Goal: Task Accomplishment & Management: Complete application form

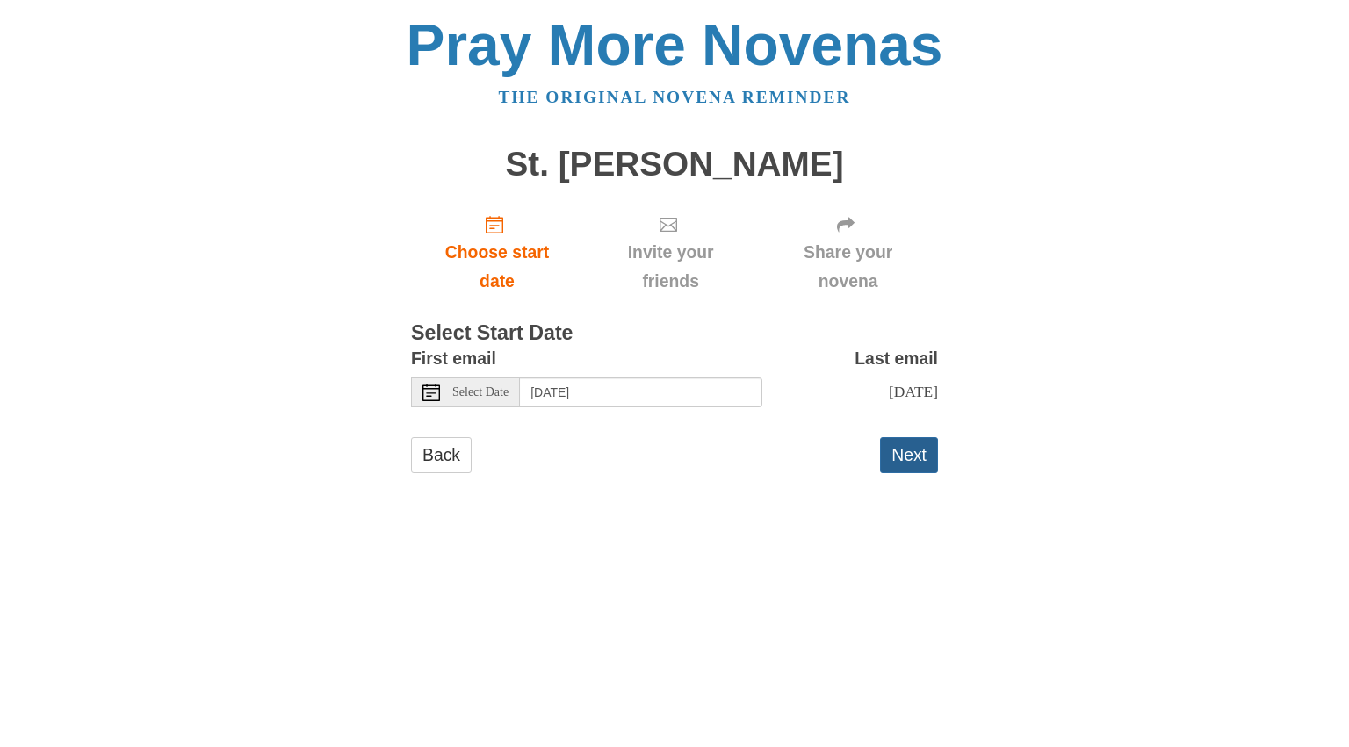
click at [899, 473] on button "Next" at bounding box center [909, 455] width 58 height 36
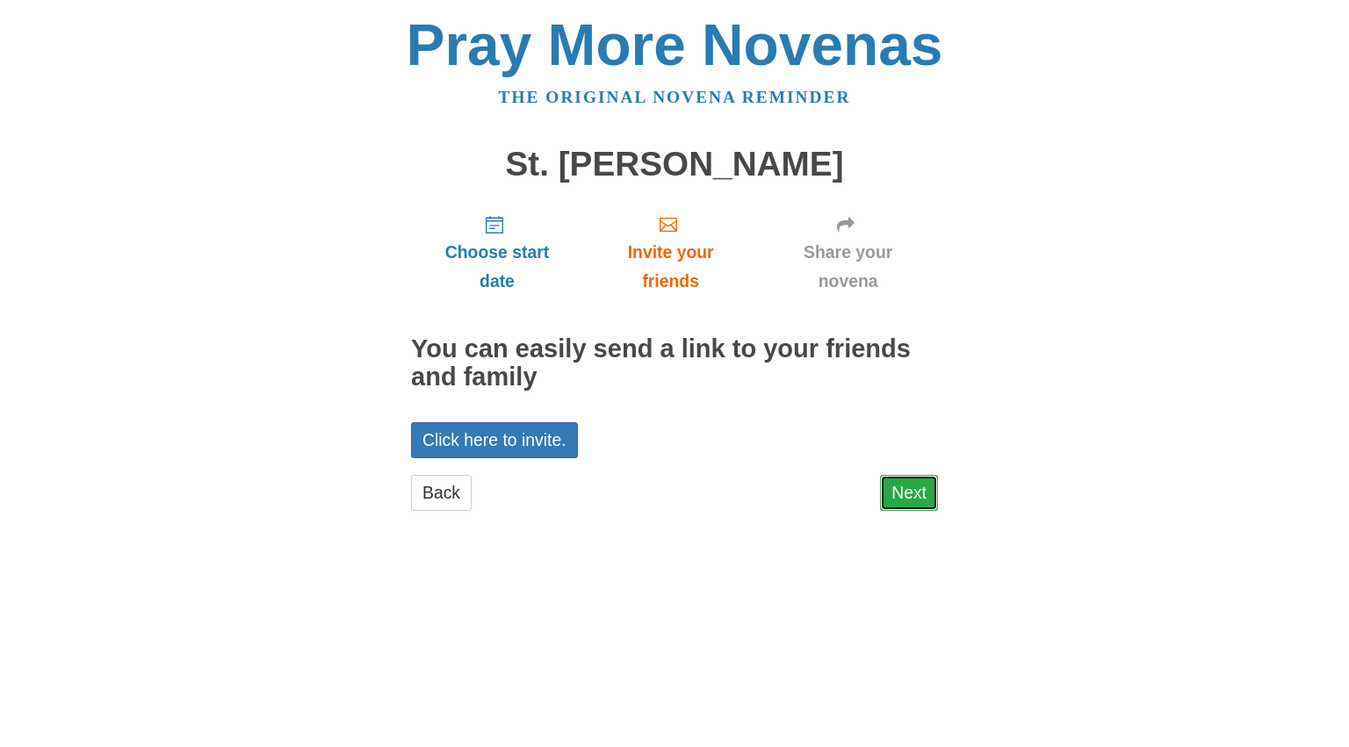
click at [913, 511] on link "Next" at bounding box center [909, 493] width 58 height 36
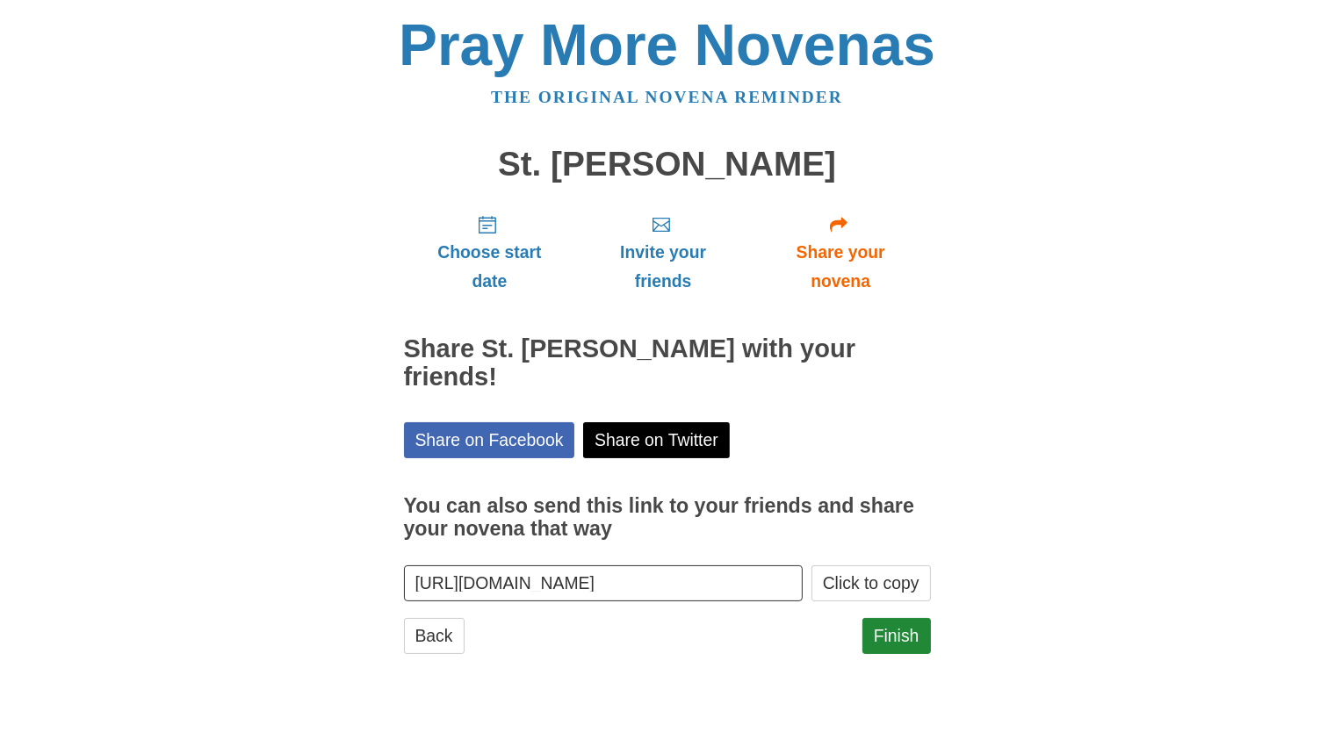
scroll to position [119, 0]
click at [895, 654] on link "Finish" at bounding box center [896, 636] width 69 height 36
